Goal: Entertainment & Leisure: Consume media (video, audio)

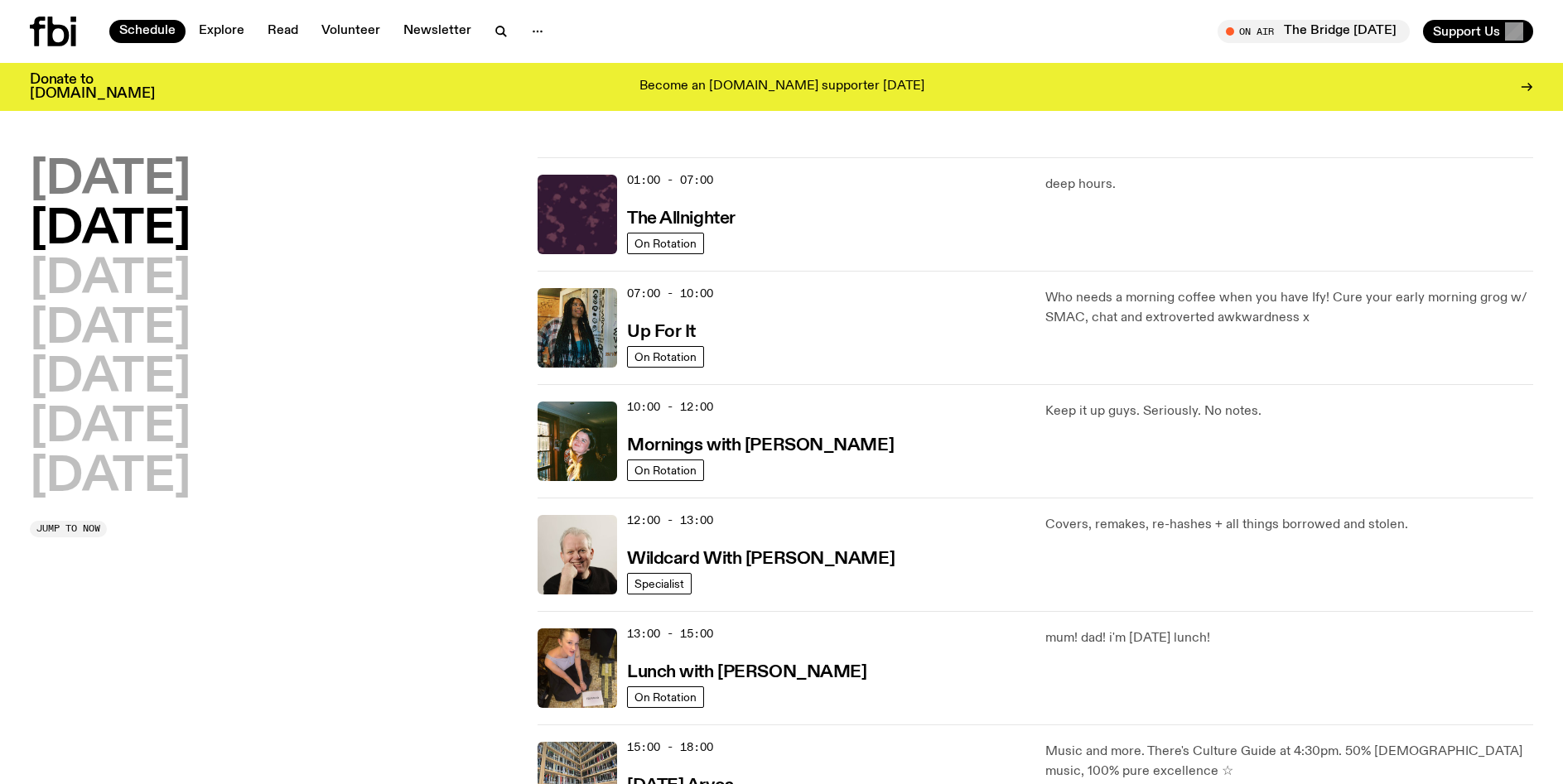
click at [127, 185] on h2 "[DATE]" at bounding box center [111, 180] width 161 height 47
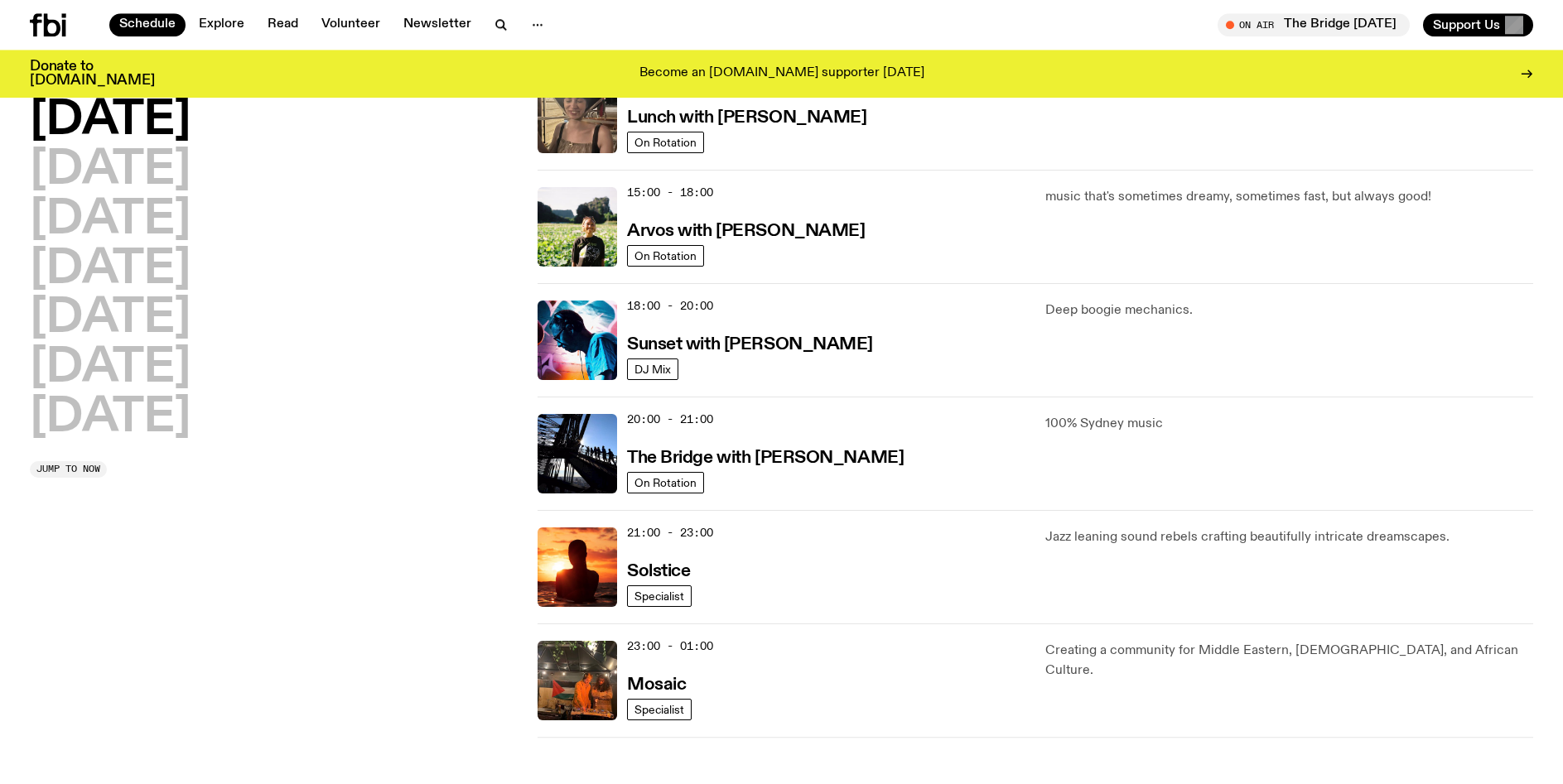
scroll to position [556, 0]
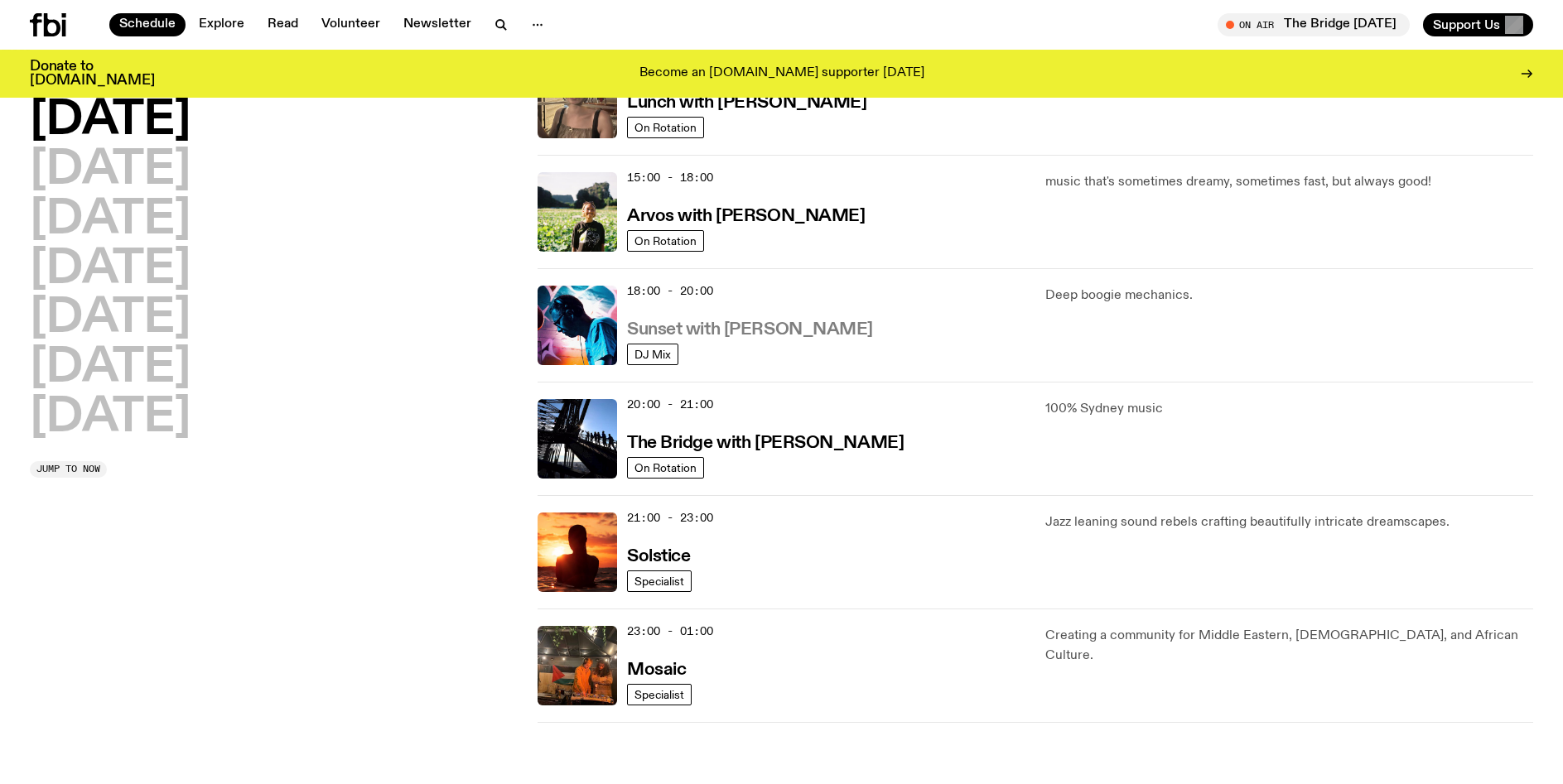
click at [766, 333] on h3 "Sunset with [PERSON_NAME]" at bounding box center [750, 329] width 246 height 17
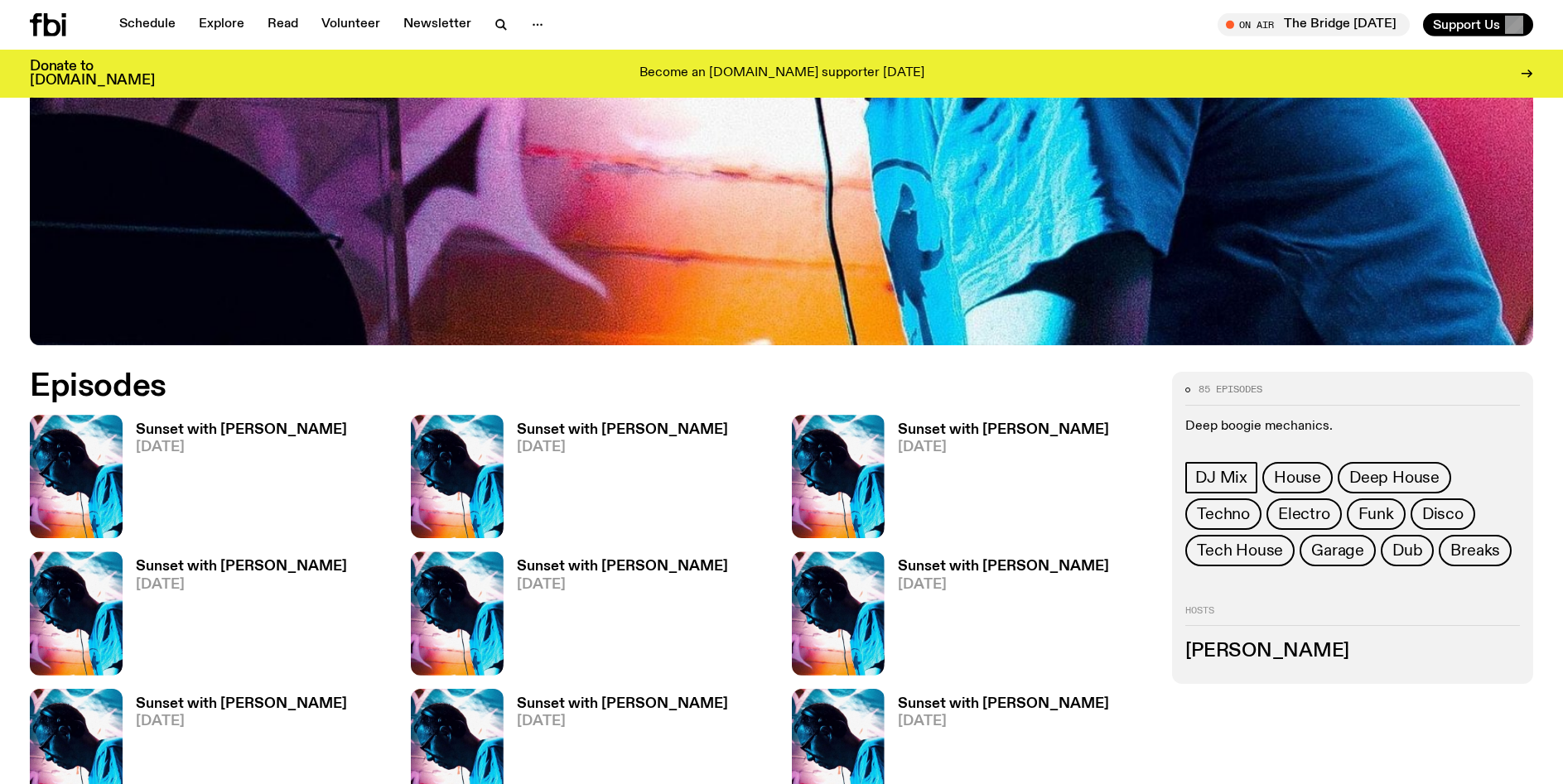
scroll to position [740, 0]
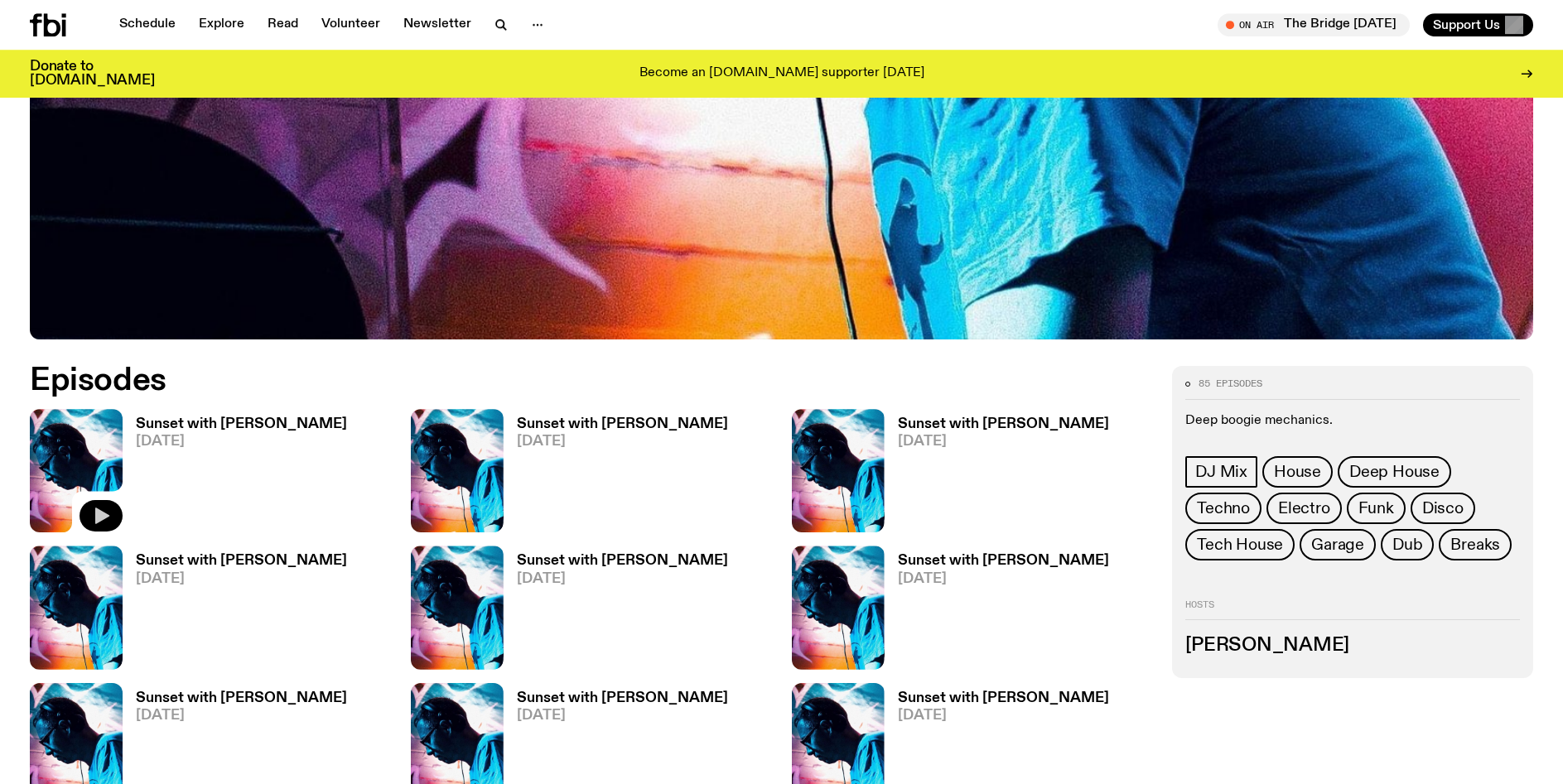
click at [95, 514] on icon "button" at bounding box center [101, 516] width 19 height 19
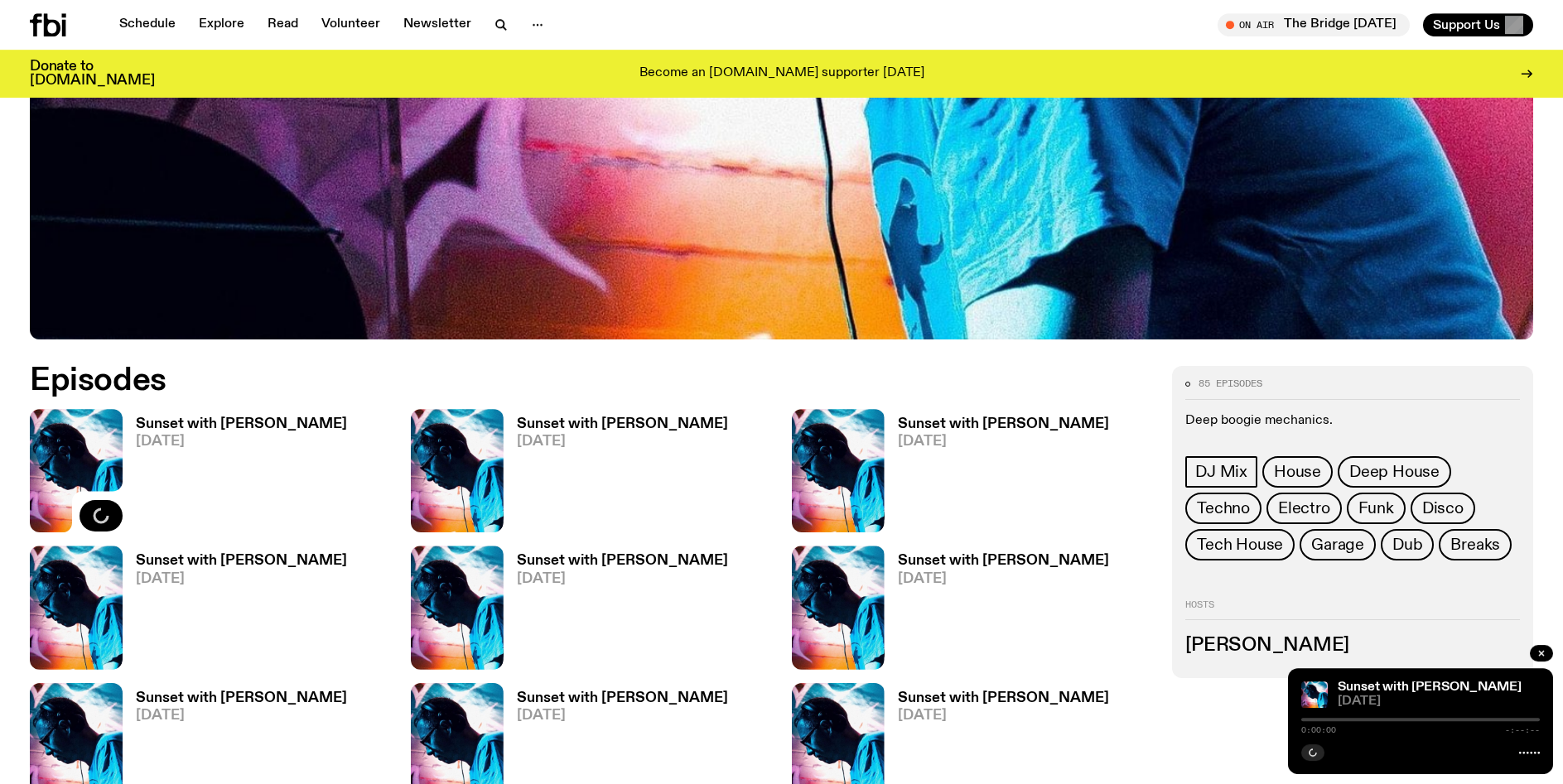
click at [1340, 720] on div at bounding box center [1420, 719] width 239 height 3
click at [1320, 719] on div at bounding box center [1420, 719] width 239 height 3
click at [1330, 720] on div at bounding box center [1420, 719] width 239 height 3
click at [1349, 720] on div at bounding box center [1420, 719] width 239 height 3
click at [1343, 718] on div at bounding box center [1229, 719] width 239 height 3
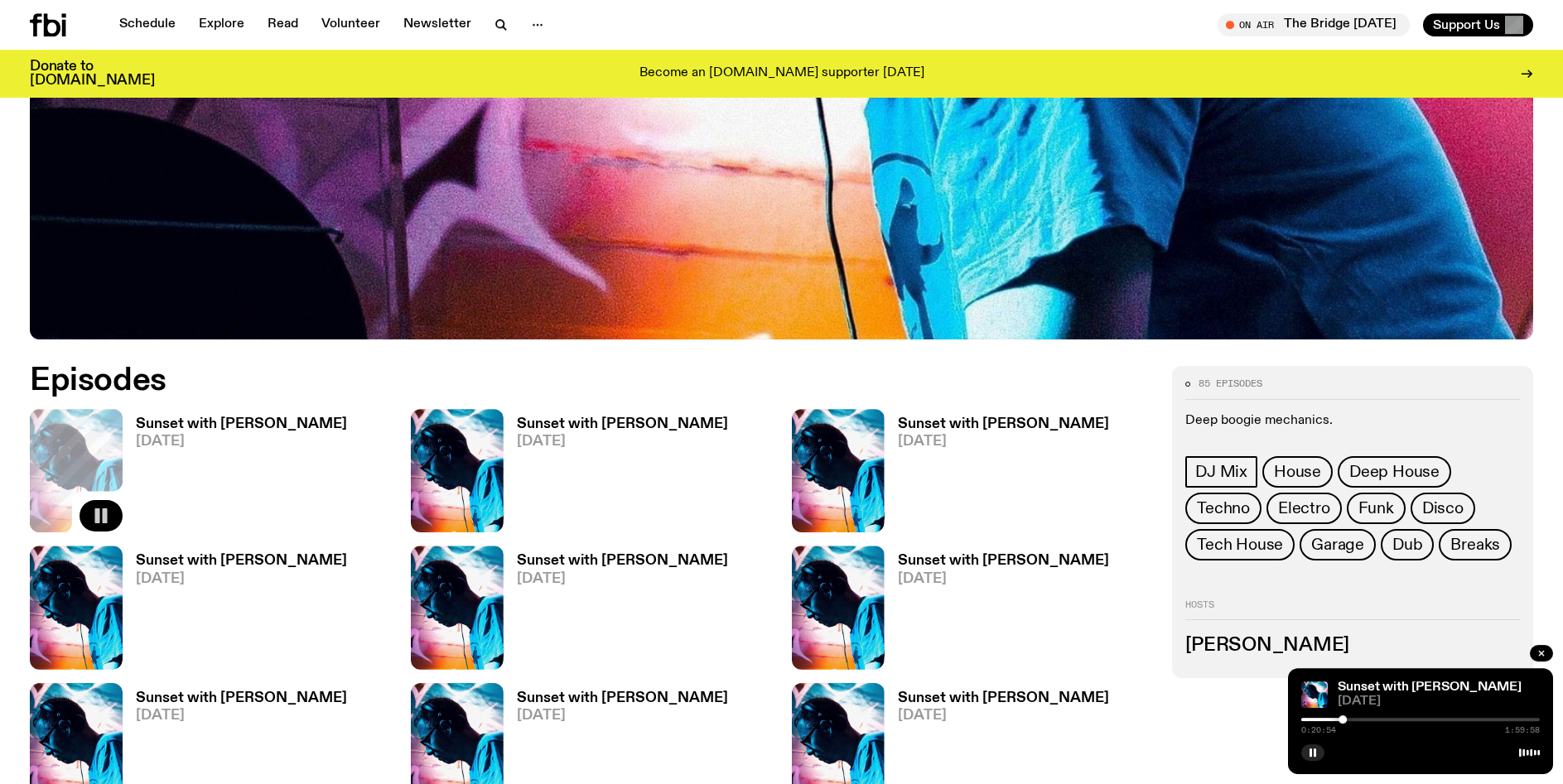
click at [1354, 718] on div "0:20:54 1:59:58" at bounding box center [1420, 724] width 239 height 19
click at [1350, 718] on div "0:20:56 1:59:58" at bounding box center [1420, 724] width 239 height 19
click at [1349, 718] on div at bounding box center [1349, 719] width 9 height 9
click at [1356, 718] on div at bounding box center [1420, 719] width 239 height 3
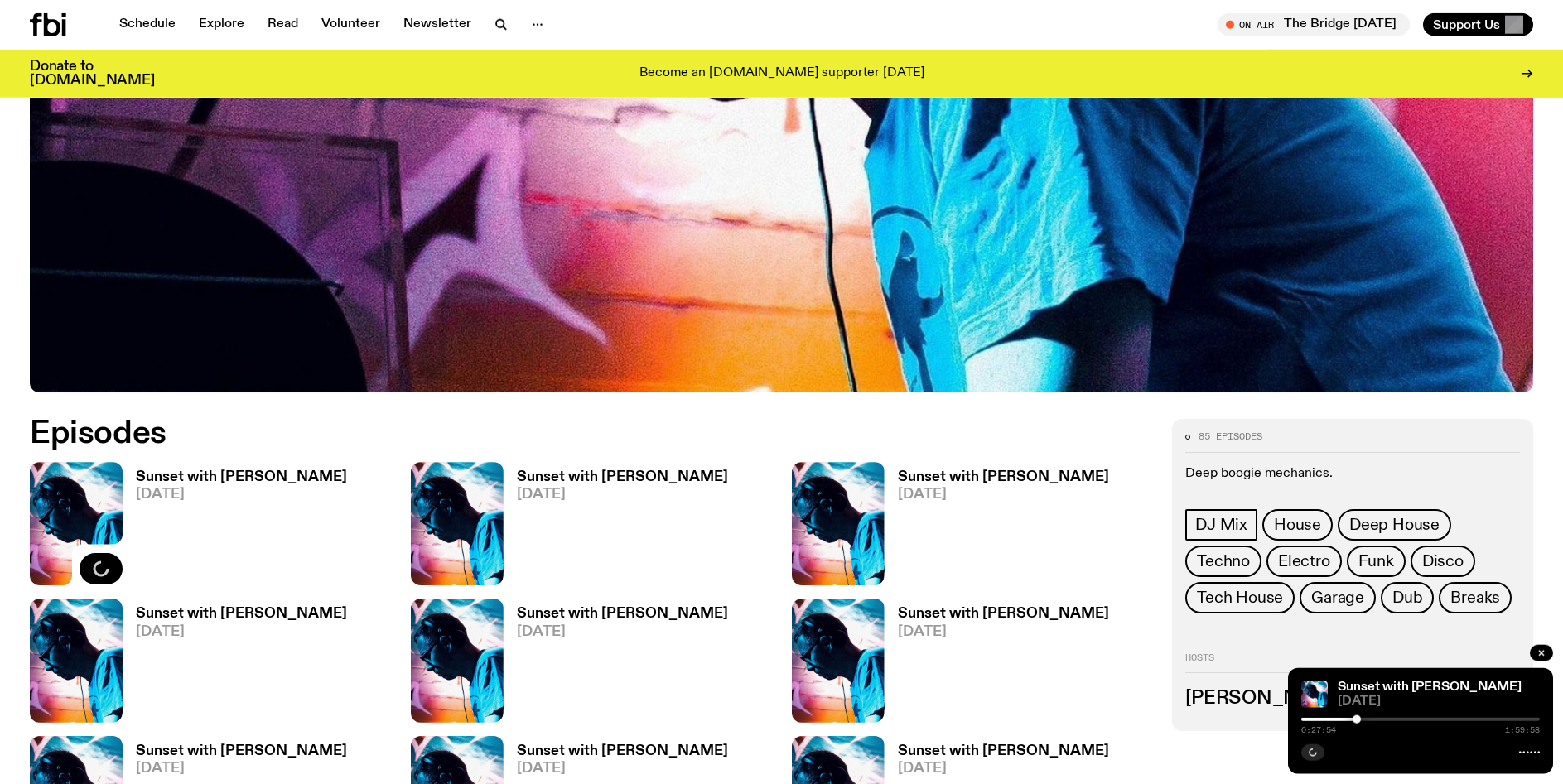
scroll to position [656, 0]
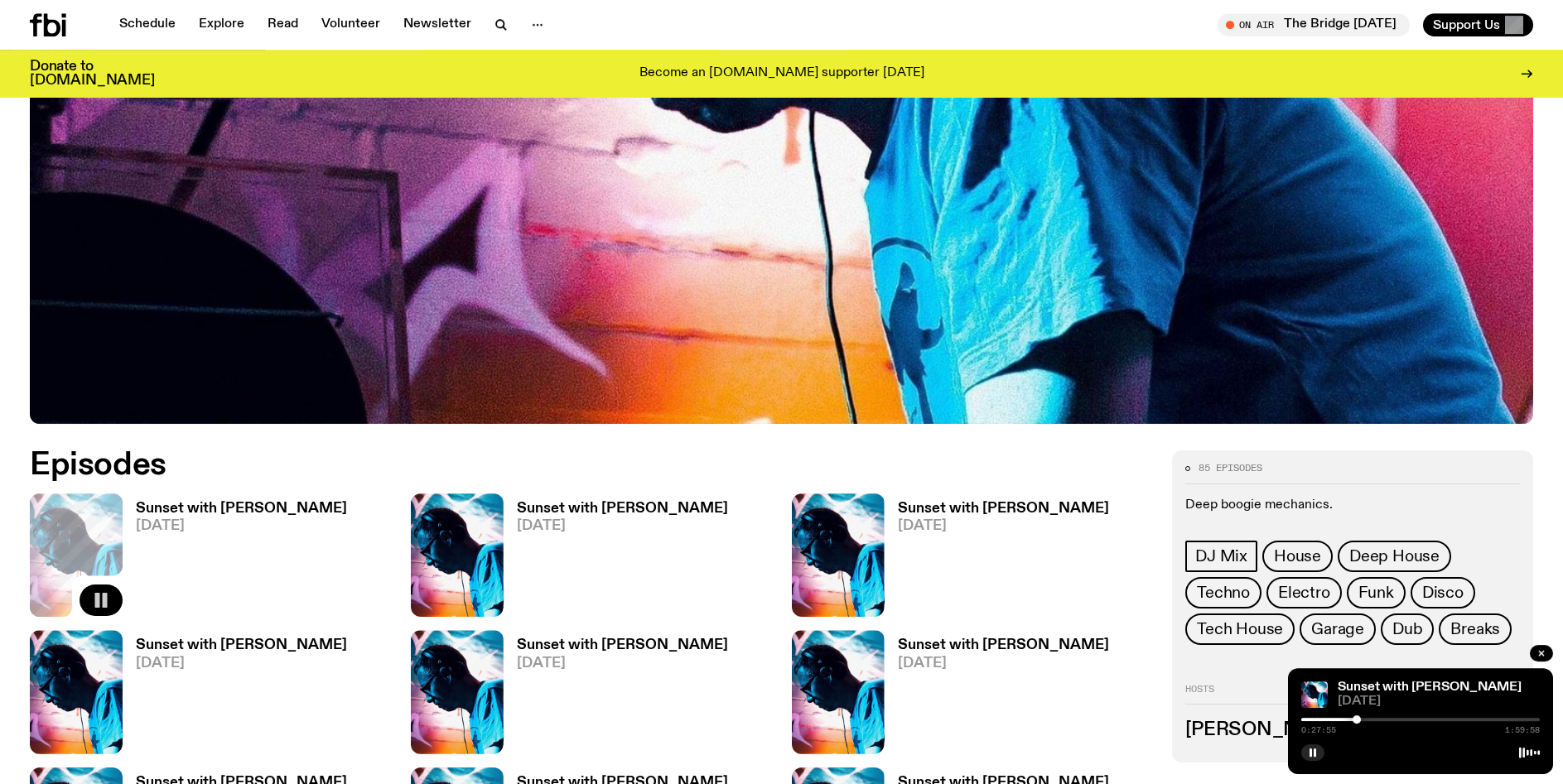
click at [1364, 718] on div at bounding box center [1420, 719] width 239 height 3
click at [1383, 718] on div at bounding box center [1420, 719] width 239 height 3
click at [1392, 721] on div at bounding box center [1420, 719] width 239 height 3
click at [1401, 719] on div at bounding box center [1420, 719] width 239 height 3
click at [1393, 720] on div at bounding box center [1282, 719] width 239 height 3
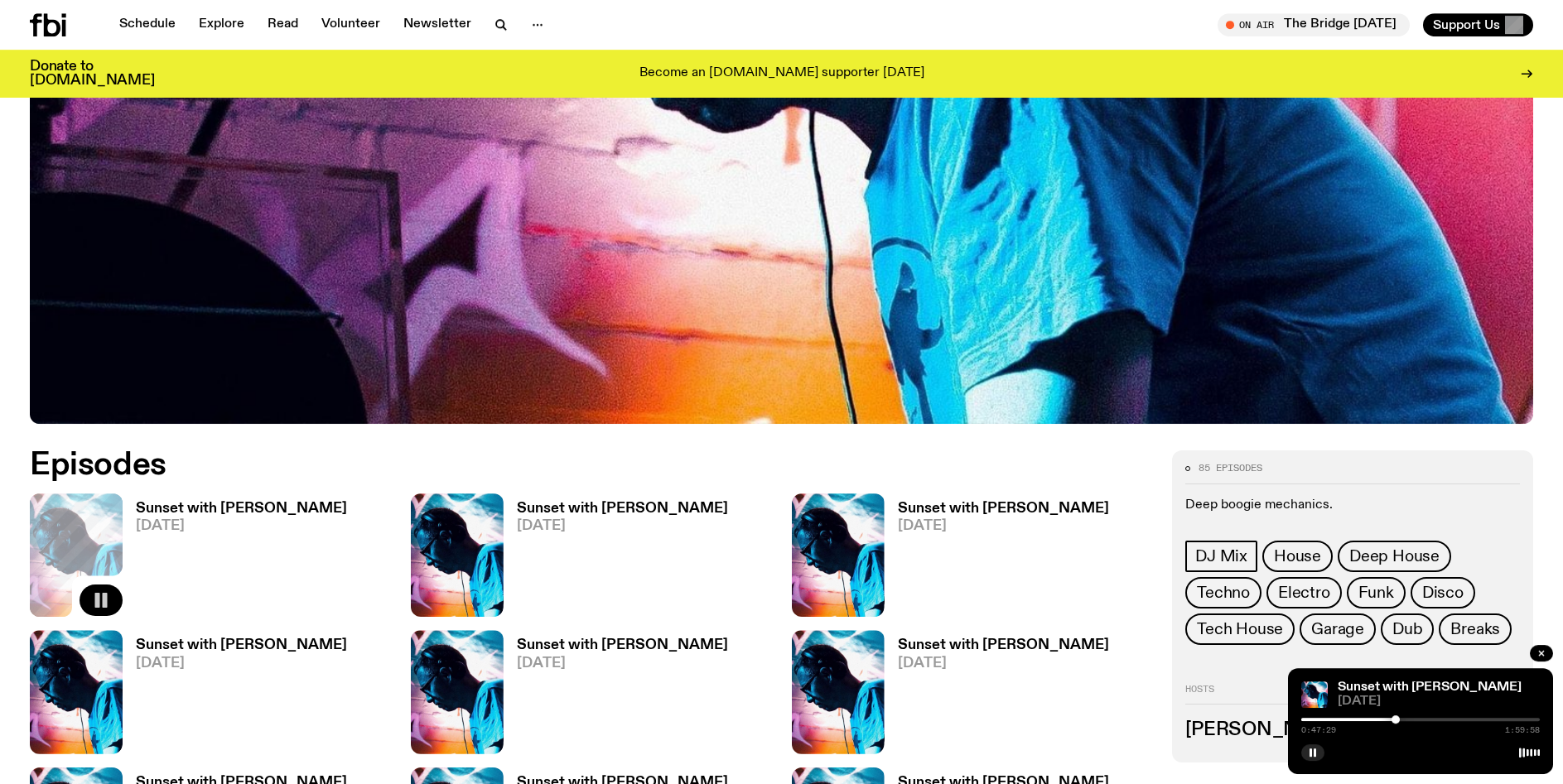
click at [1394, 720] on div at bounding box center [1395, 719] width 9 height 9
click at [1314, 747] on button "button" at bounding box center [1313, 752] width 23 height 16
click at [1392, 721] on div at bounding box center [1282, 719] width 239 height 3
click at [1388, 718] on div at bounding box center [1392, 719] width 9 height 9
click at [1390, 718] on div at bounding box center [1388, 719] width 9 height 9
